Goal: Information Seeking & Learning: Learn about a topic

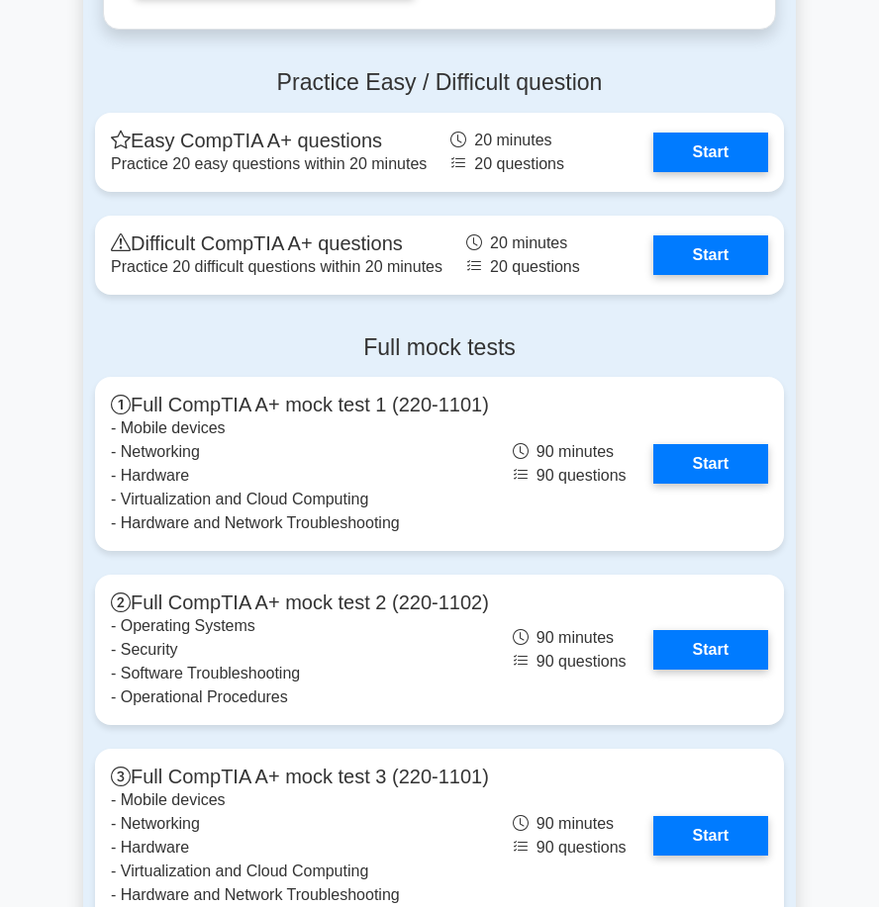
scroll to position [4749, 0]
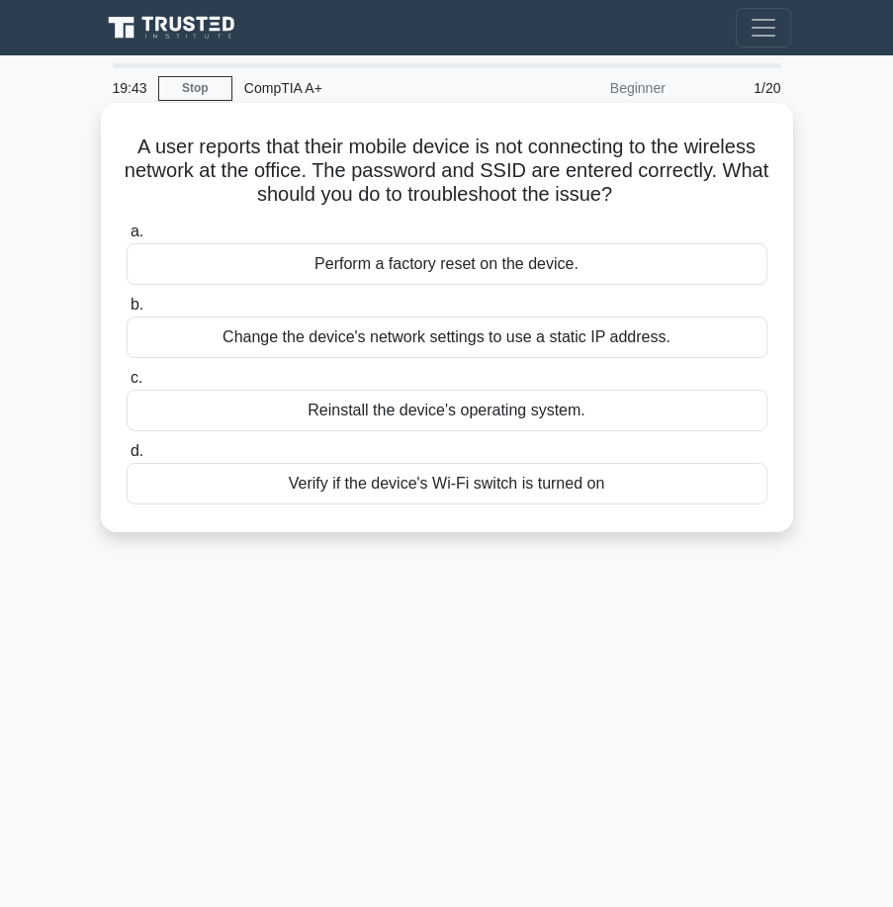
click at [380, 481] on div "Verify if the device's Wi-Fi switch is turned on" at bounding box center [447, 484] width 641 height 42
click at [127, 458] on input "d. Verify if the device's Wi-Fi switch is turned on" at bounding box center [127, 451] width 0 height 13
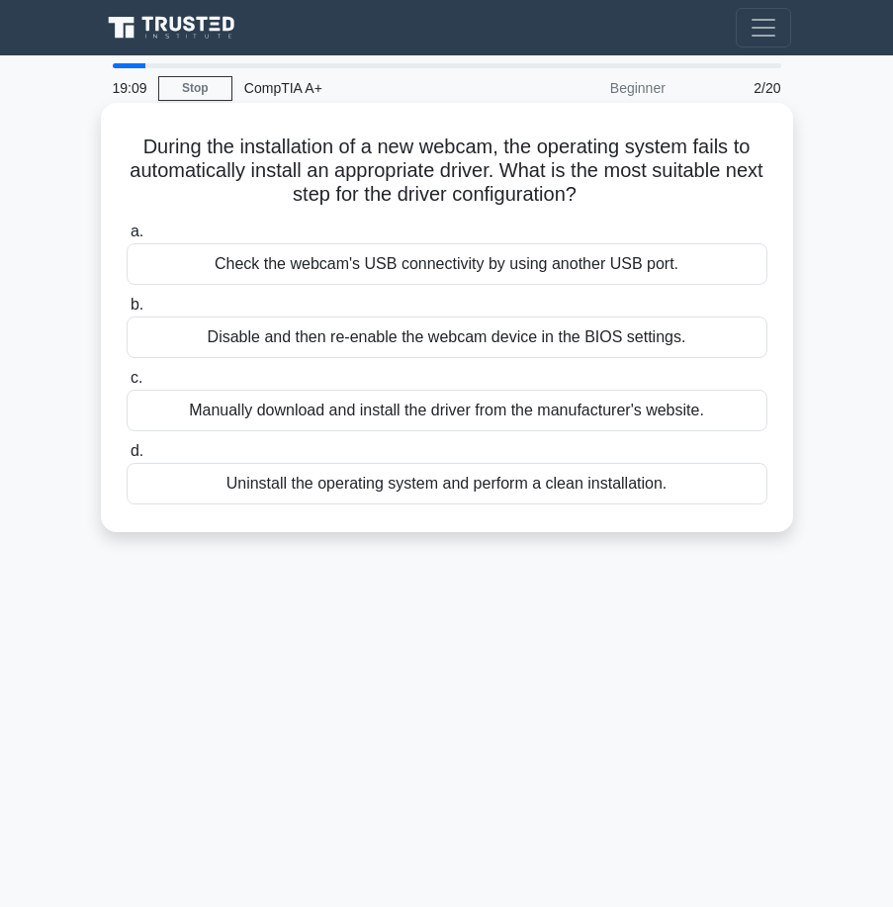
click at [445, 274] on div "Check the webcam's USB connectivity by using another USB port." at bounding box center [447, 264] width 641 height 42
click at [127, 238] on input "a. Check the webcam's USB connectivity by using another USB port." at bounding box center [127, 232] width 0 height 13
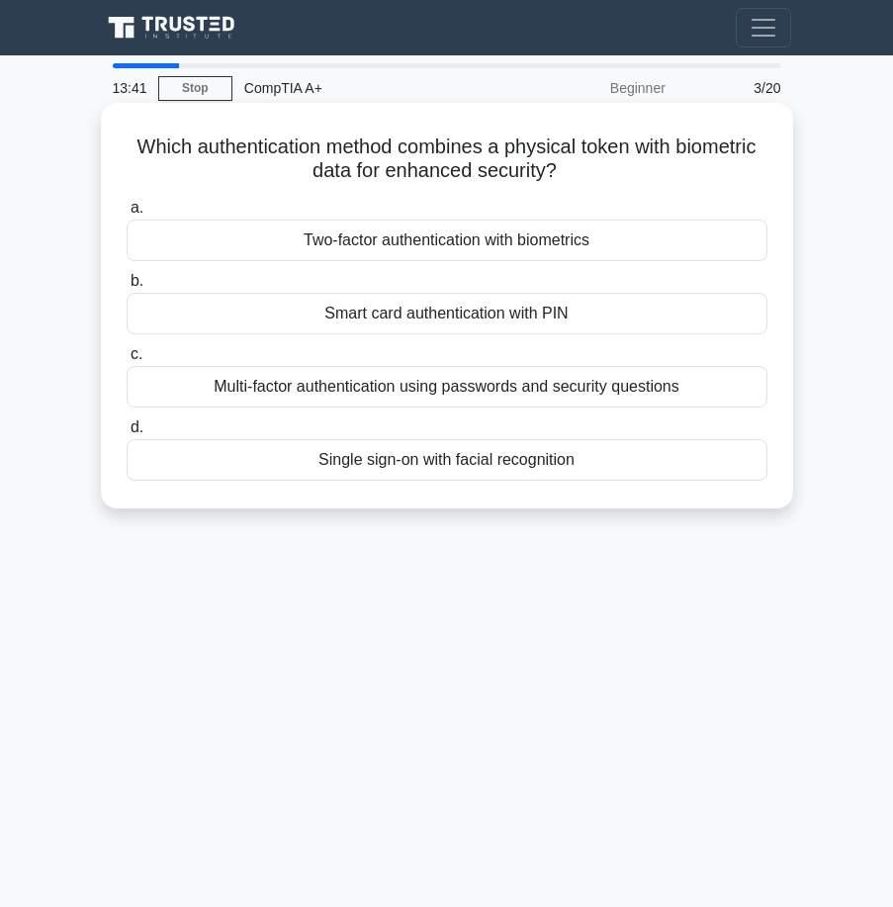
click at [455, 243] on div "Two-factor authentication with biometrics" at bounding box center [447, 241] width 641 height 42
click at [127, 215] on input "a. Two-factor authentication with biometrics" at bounding box center [127, 208] width 0 height 13
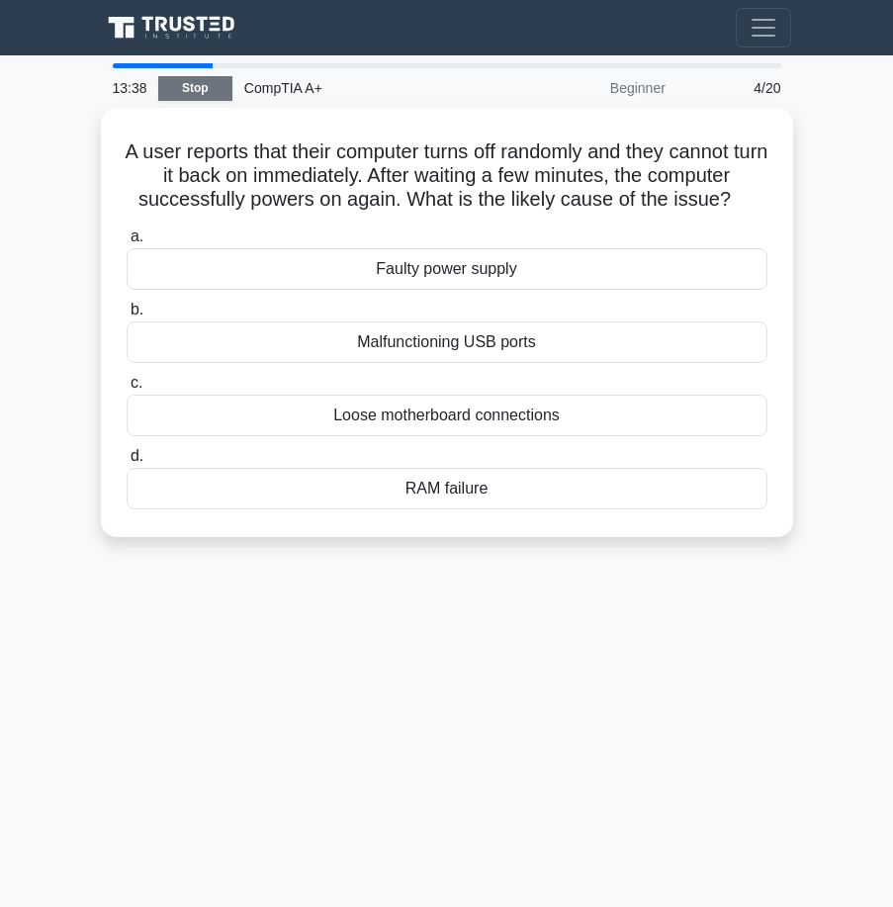
click at [210, 90] on link "Stop" at bounding box center [195, 88] width 74 height 25
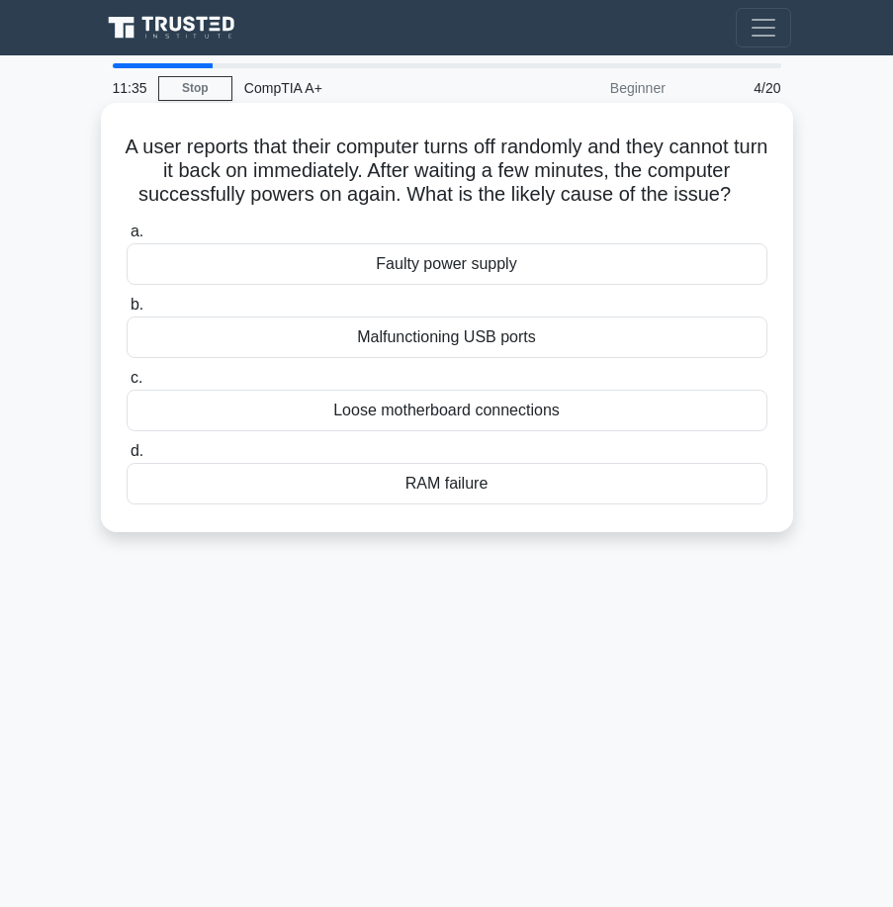
click at [415, 491] on div "RAM failure" at bounding box center [447, 484] width 641 height 42
click at [127, 458] on input "d. RAM failure" at bounding box center [127, 451] width 0 height 13
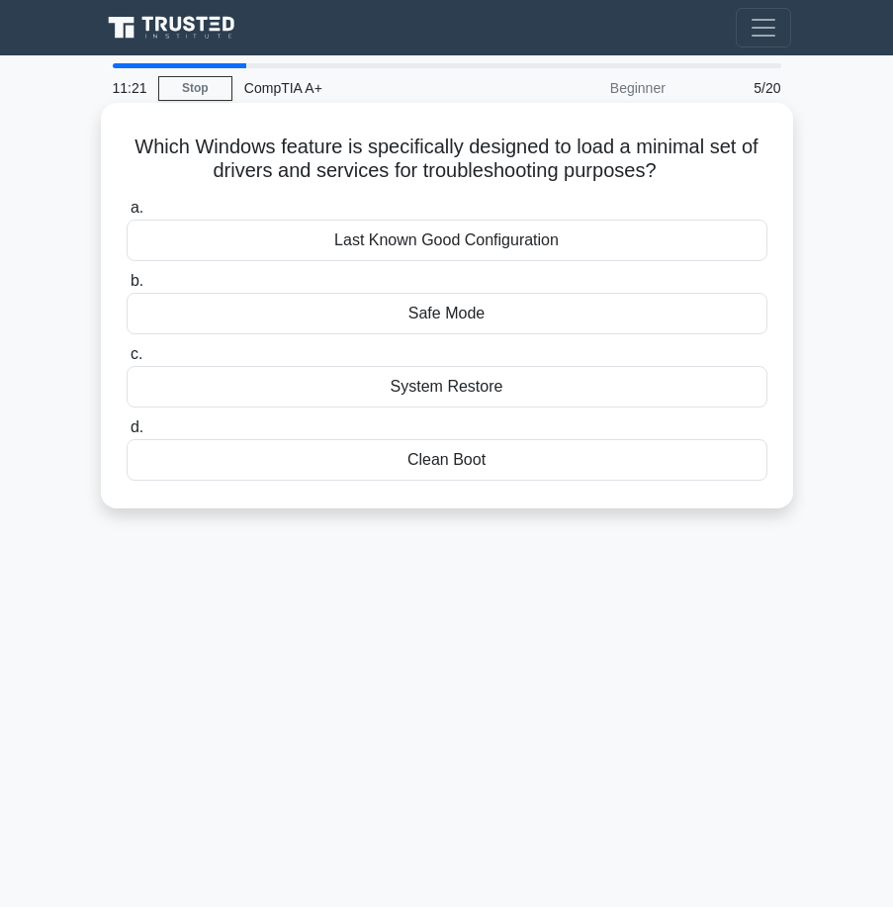
click at [476, 316] on div "Safe Mode" at bounding box center [447, 314] width 641 height 42
click at [127, 288] on input "b. Safe Mode" at bounding box center [127, 281] width 0 height 13
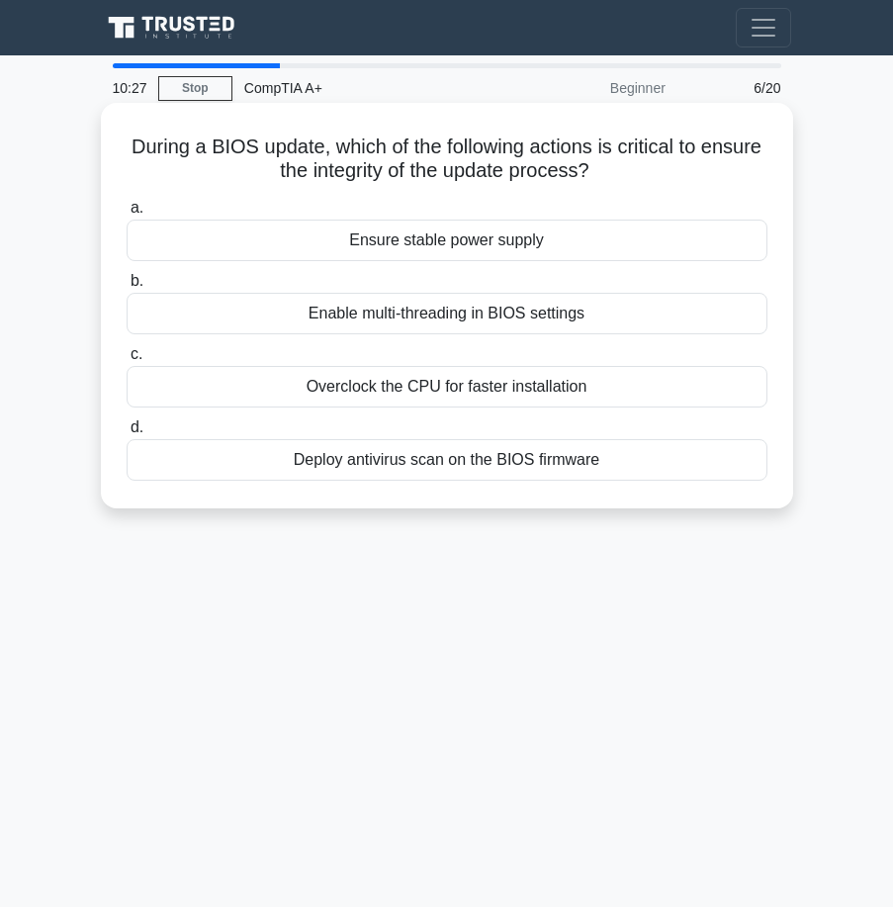
click at [457, 459] on div "Deploy antivirus scan on the BIOS firmware" at bounding box center [447, 460] width 641 height 42
click at [127, 434] on input "d. Deploy antivirus scan on the BIOS firmware" at bounding box center [127, 427] width 0 height 13
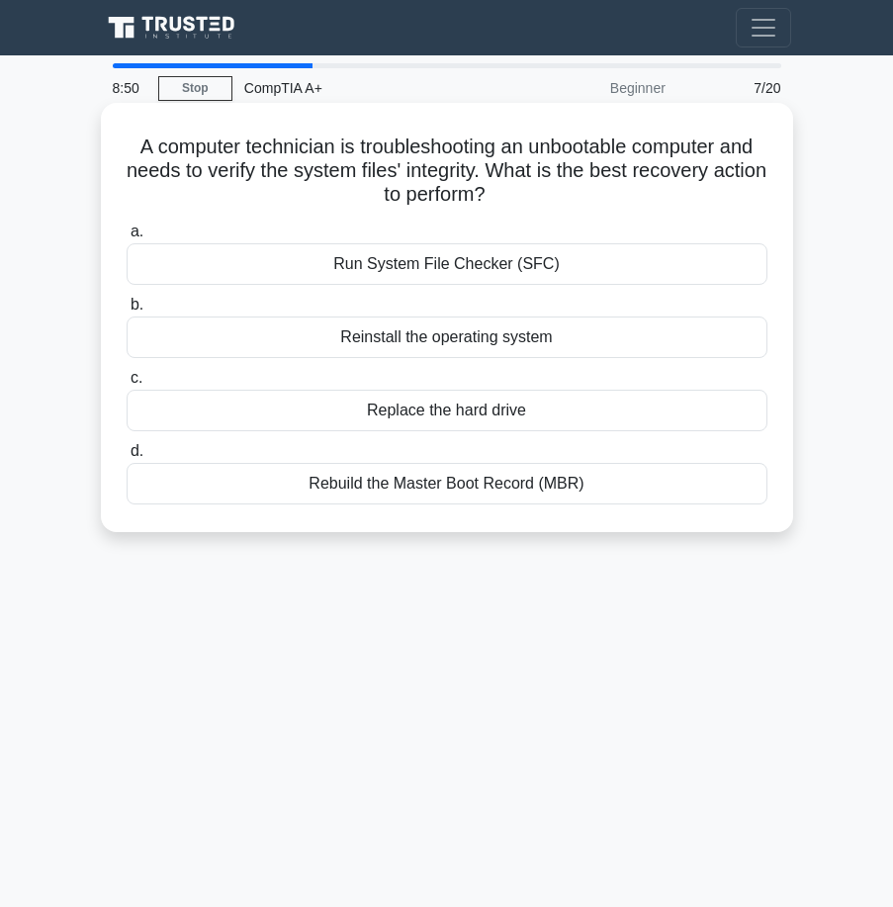
click at [463, 270] on div "Run System File Checker (SFC)" at bounding box center [447, 264] width 641 height 42
click at [127, 238] on input "a. Run System File Checker (SFC)" at bounding box center [127, 232] width 0 height 13
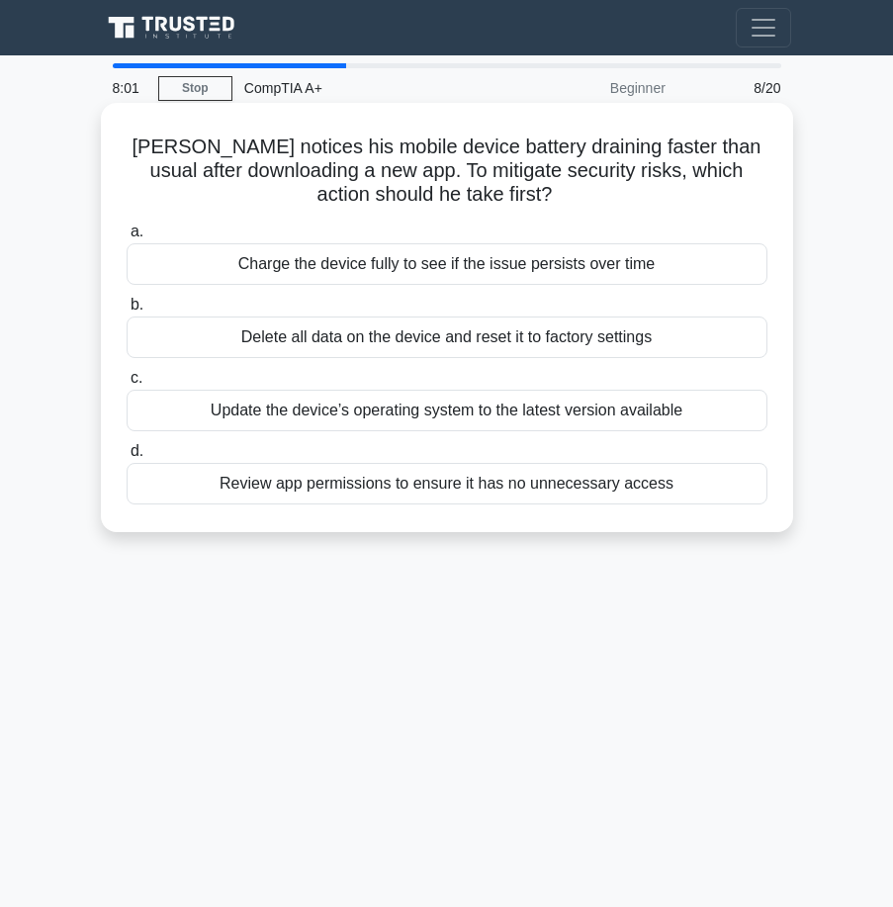
click at [370, 484] on div "Review app permissions to ensure it has no unnecessary access" at bounding box center [447, 484] width 641 height 42
click at [127, 458] on input "d. Review app permissions to ensure it has no unnecessary access" at bounding box center [127, 451] width 0 height 13
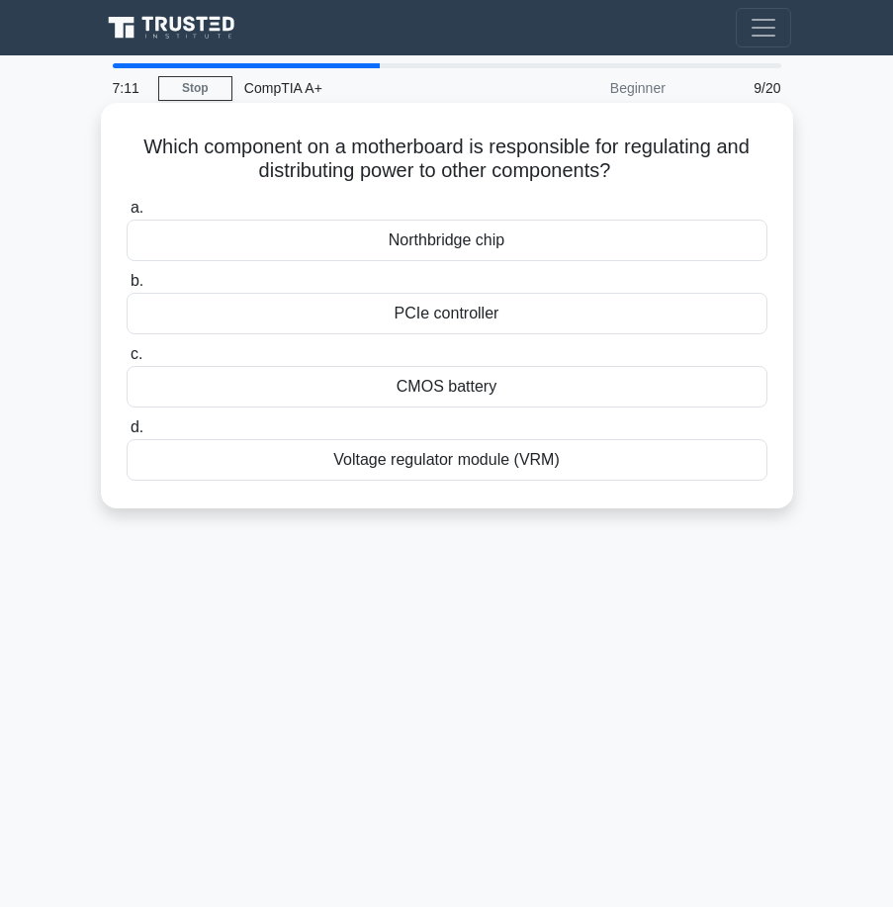
click at [509, 449] on div "Voltage regulator module (VRM)" at bounding box center [447, 460] width 641 height 42
click at [127, 434] on input "d. Voltage regulator module (VRM)" at bounding box center [127, 427] width 0 height 13
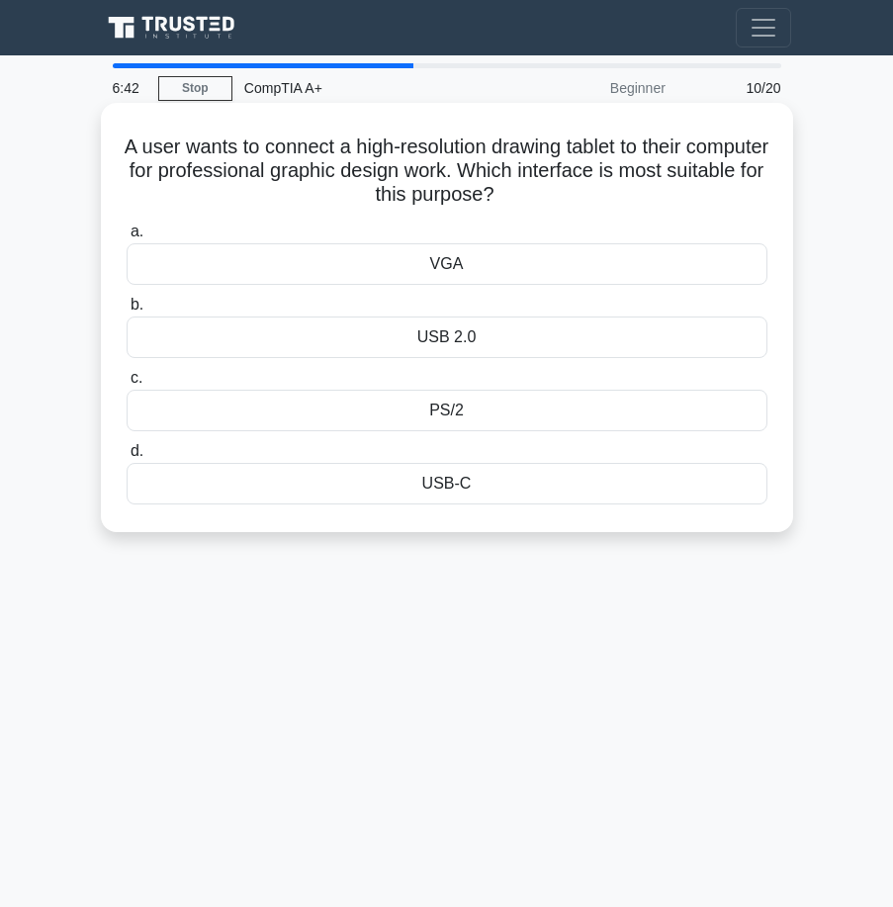
click at [426, 346] on div "USB 2.0" at bounding box center [447, 338] width 641 height 42
click at [127, 312] on input "b. USB 2.0" at bounding box center [127, 305] width 0 height 13
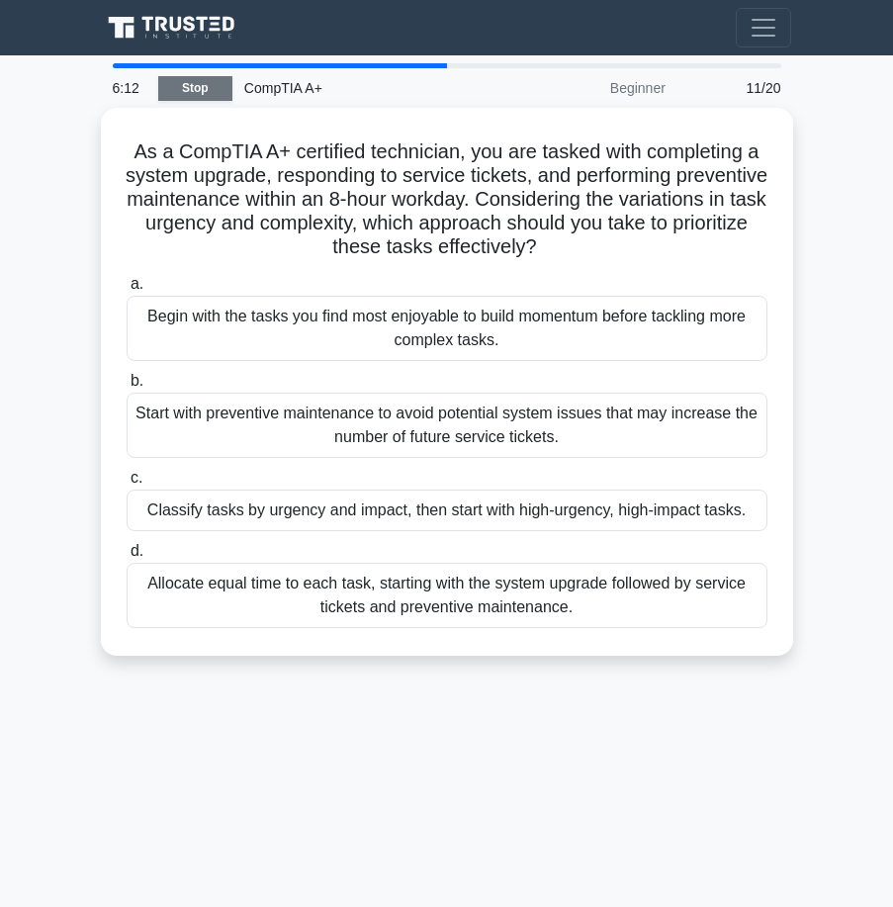
click at [207, 90] on link "Stop" at bounding box center [195, 88] width 74 height 25
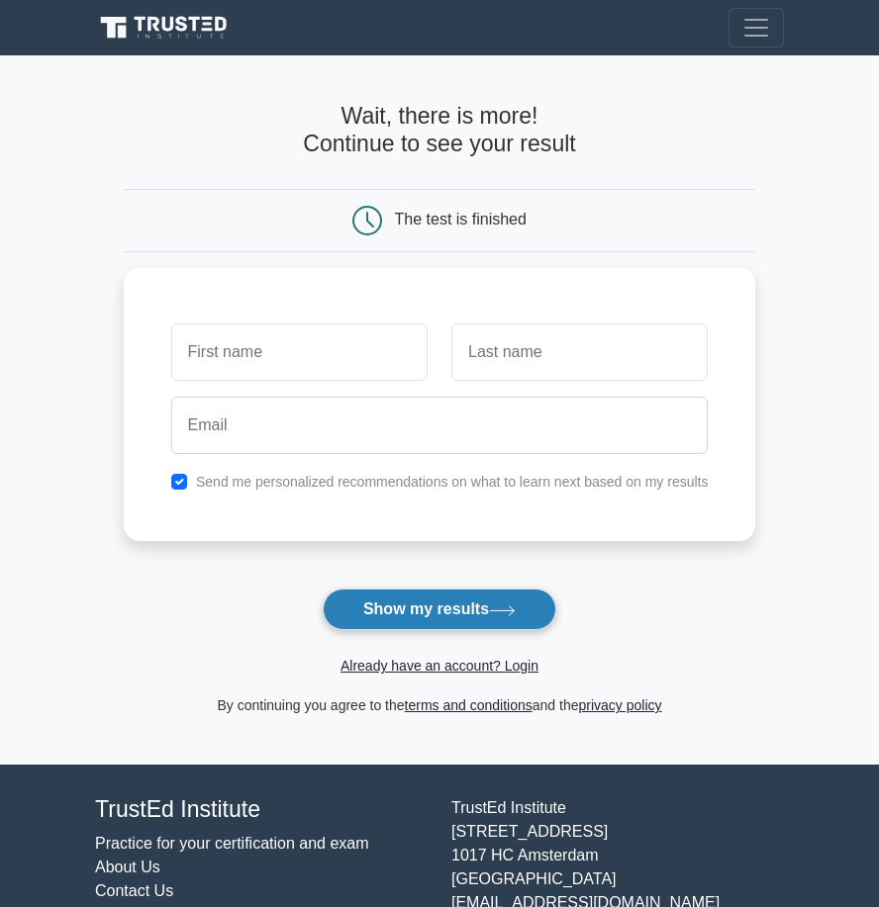
click at [392, 589] on button "Show my results" at bounding box center [440, 610] width 234 height 42
type input "aaron"
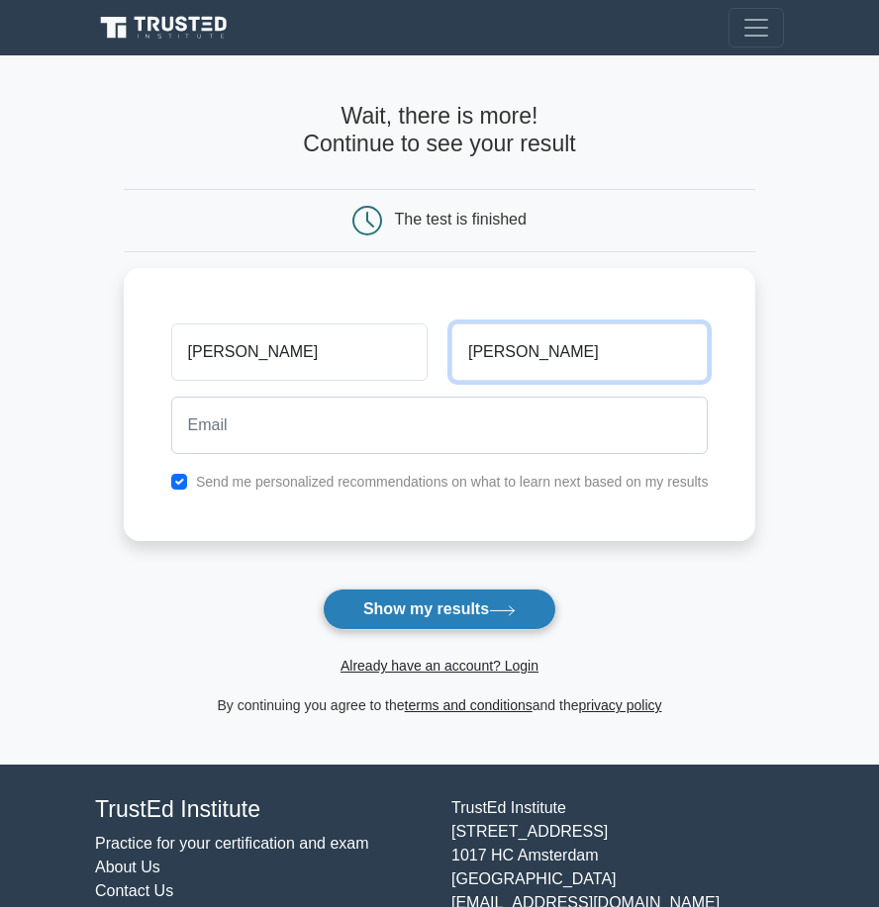
type input "Frazier"
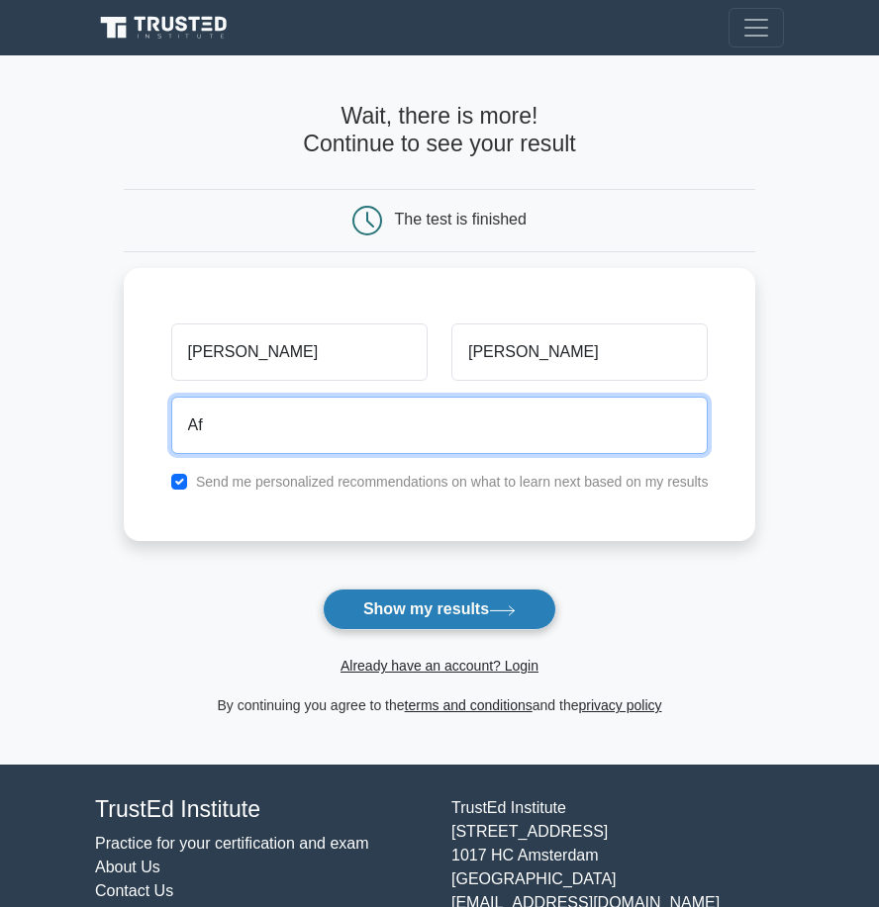
type input "A"
type input "frazia10@unlv.nevada.edu"
click at [323, 589] on button "Show my results" at bounding box center [440, 610] width 234 height 42
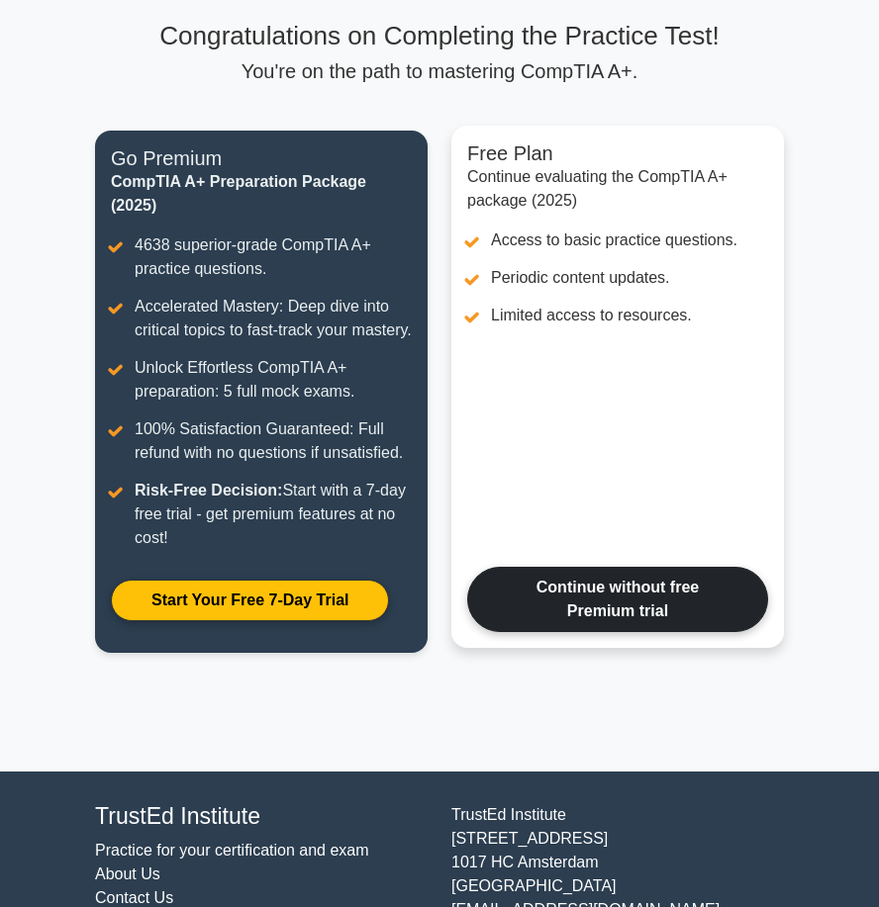
scroll to position [210, 0]
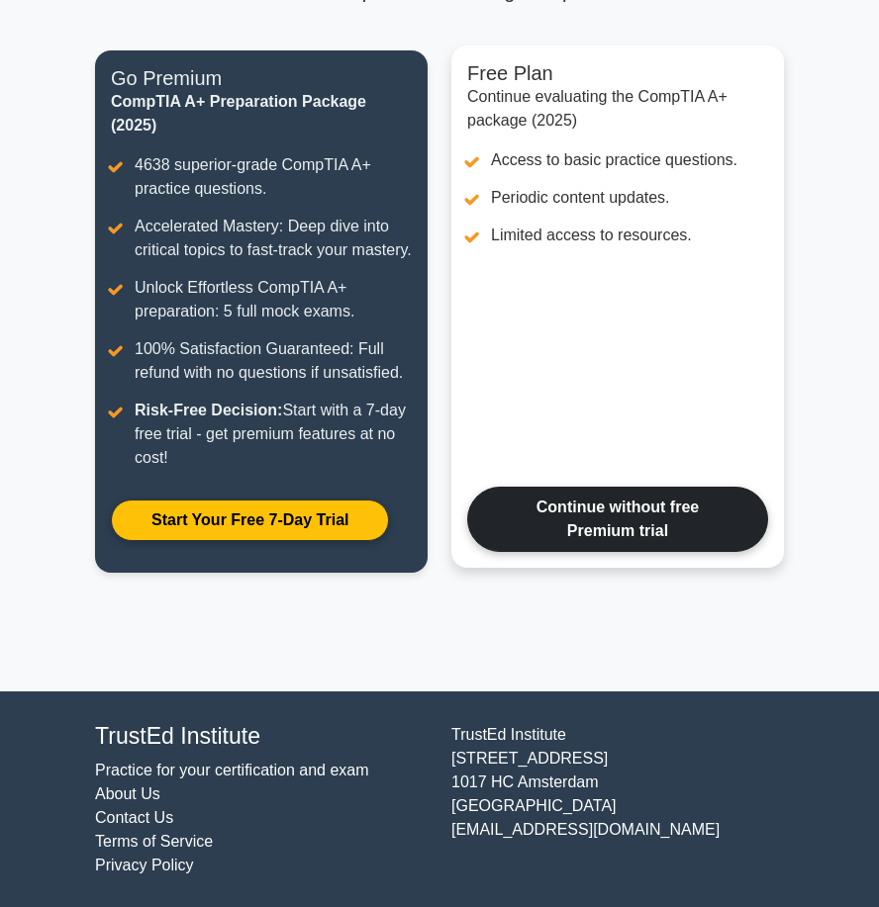
click at [545, 536] on link "Continue without free Premium trial" at bounding box center [617, 519] width 301 height 65
